Goal: Task Accomplishment & Management: Use online tool/utility

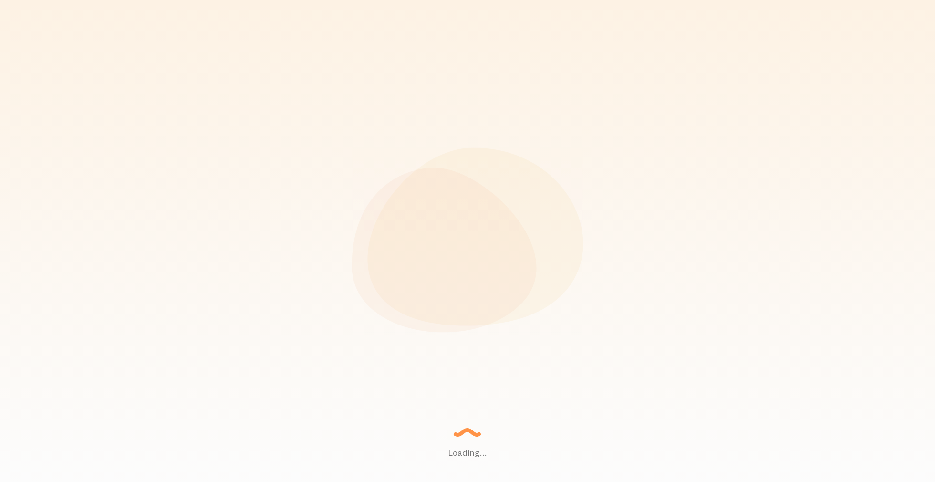
checkbox input "true"
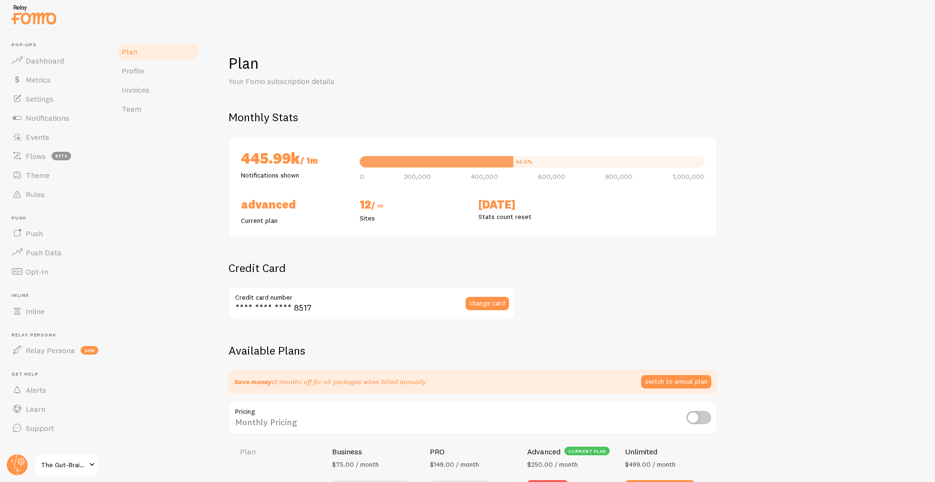
click at [154, 246] on div "Plan Profile Invoices Team" at bounding box center [157, 256] width 95 height 451
click at [63, 138] on link "Events" at bounding box center [55, 136] width 98 height 19
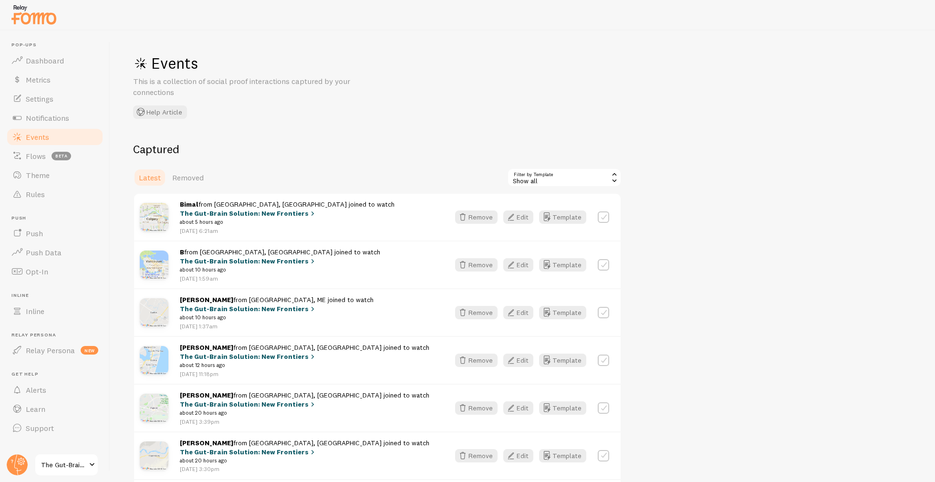
click at [73, 463] on span "The Gut-Brain Solution: New Frontiers" at bounding box center [63, 464] width 45 height 11
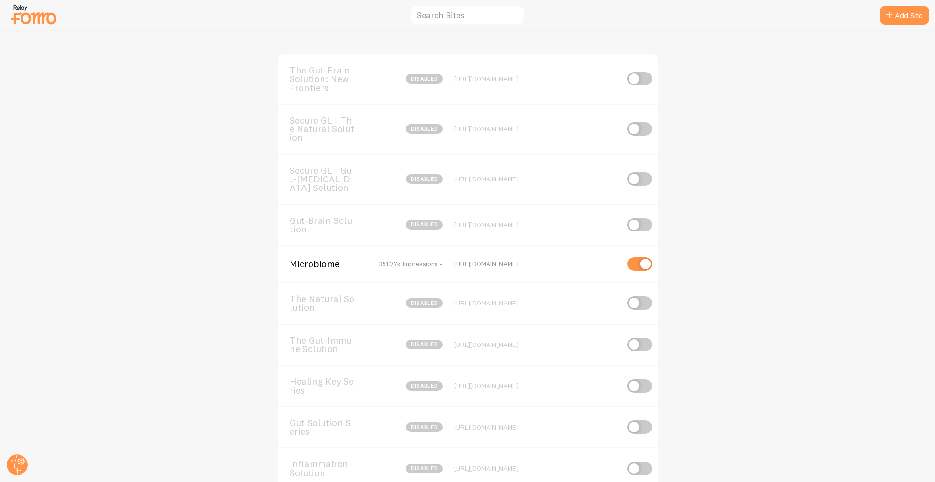
click at [310, 262] on span "Microbiome" at bounding box center [328, 264] width 77 height 9
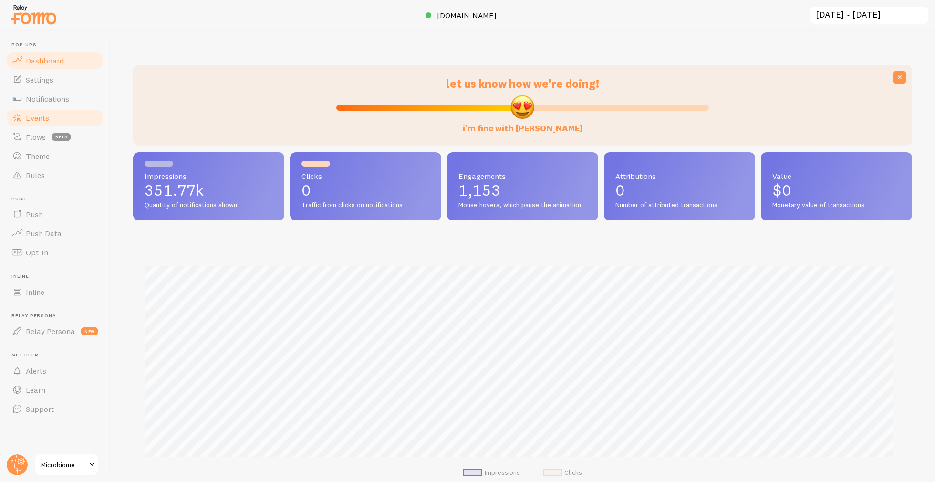
scroll to position [250, 772]
click at [40, 135] on span "Flows" at bounding box center [36, 137] width 20 height 10
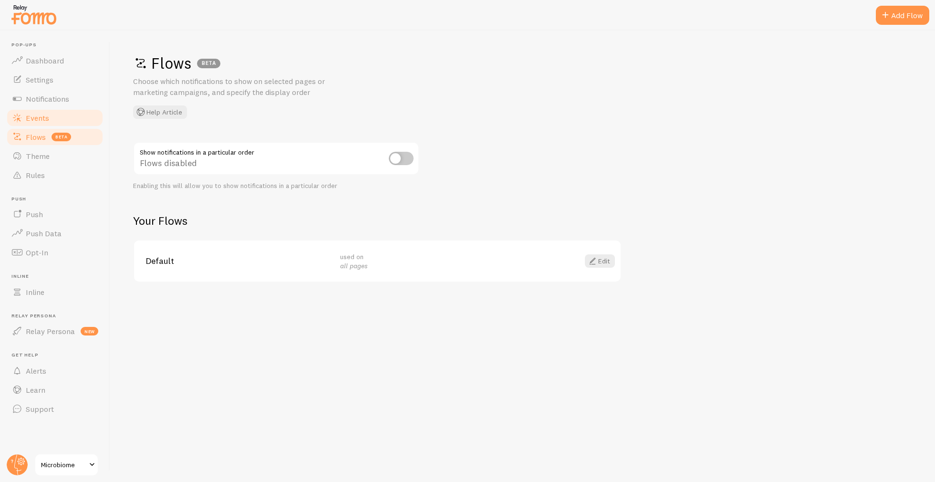
click at [33, 118] on span "Events" at bounding box center [37, 118] width 23 height 10
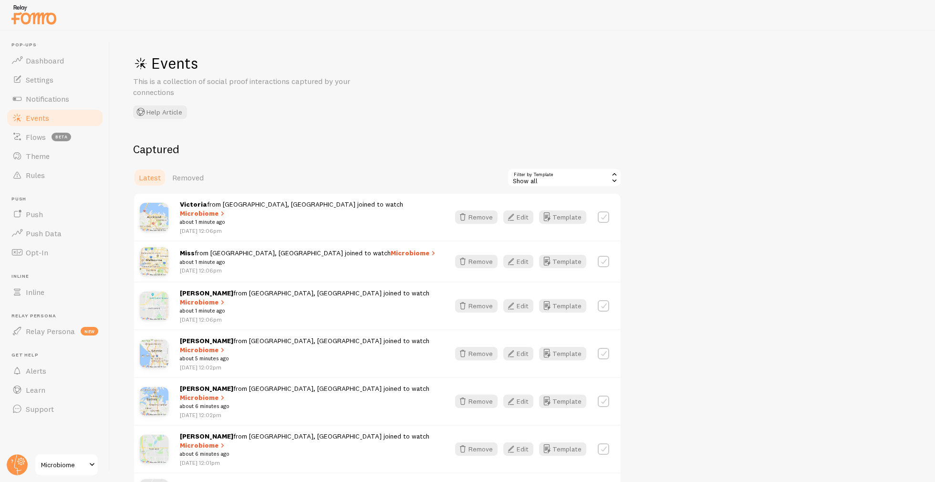
click at [545, 172] on div "Show all" at bounding box center [564, 177] width 115 height 19
click at [570, 270] on li "WooCommerce Order" at bounding box center [564, 270] width 113 height 14
